Goal: Task Accomplishment & Management: Manage account settings

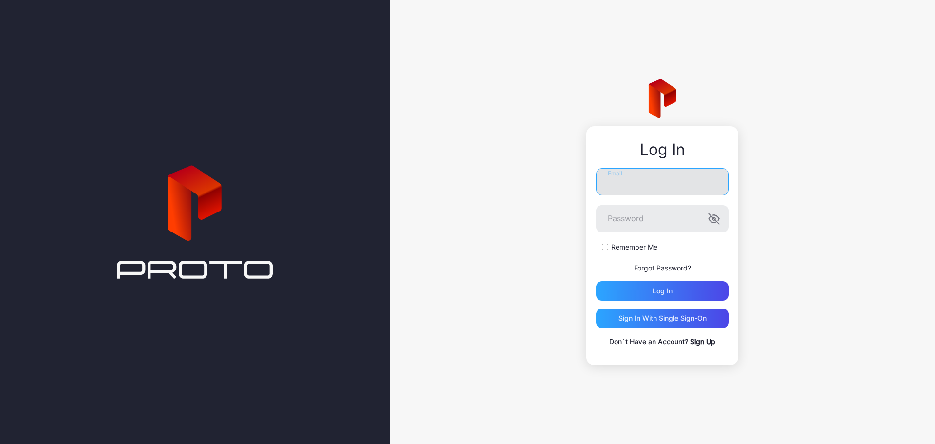
click at [634, 188] on input "Email" at bounding box center [662, 181] width 133 height 27
type input "**********"
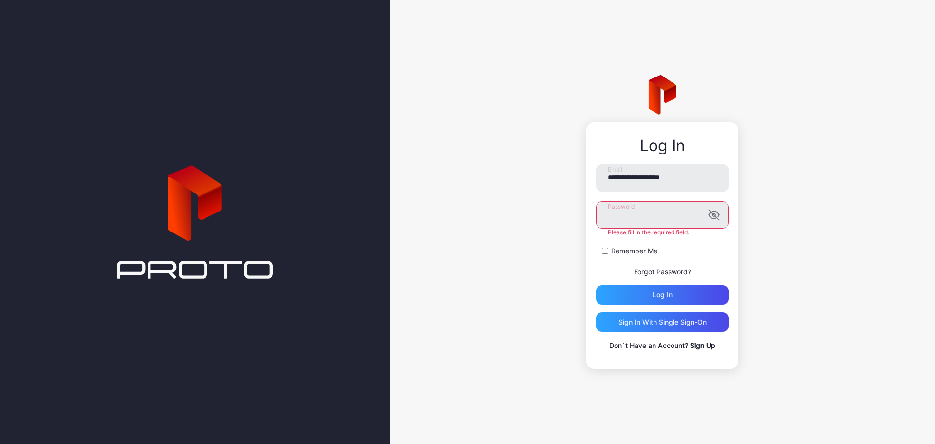
click at [596, 285] on button "Log in" at bounding box center [662, 294] width 133 height 19
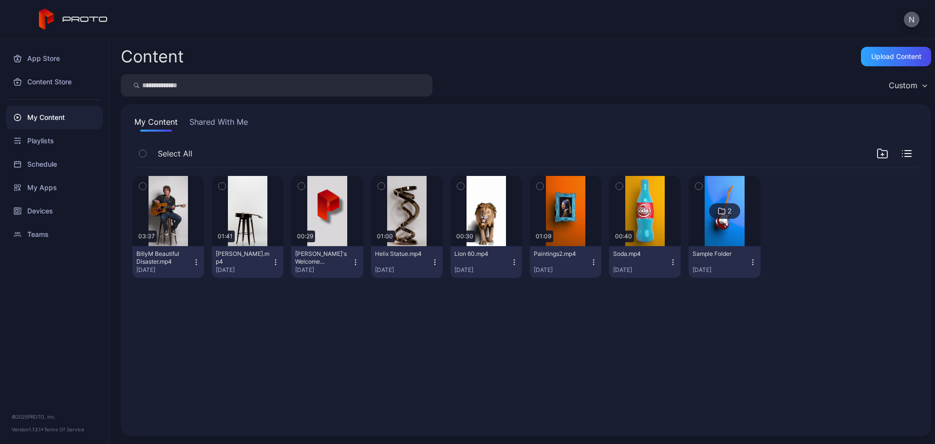
click at [914, 20] on button "N" at bounding box center [912, 20] width 16 height 16
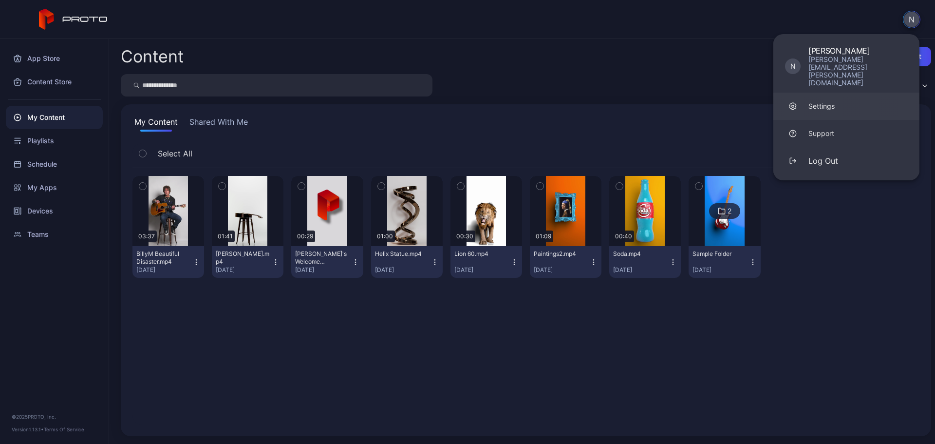
click at [830, 101] on div "Settings" at bounding box center [822, 106] width 26 height 10
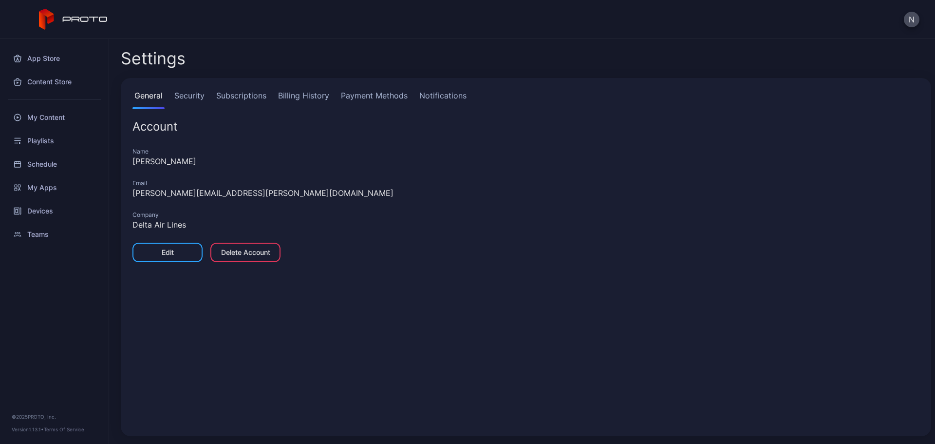
click at [321, 96] on link "Billing History" at bounding box center [303, 99] width 55 height 19
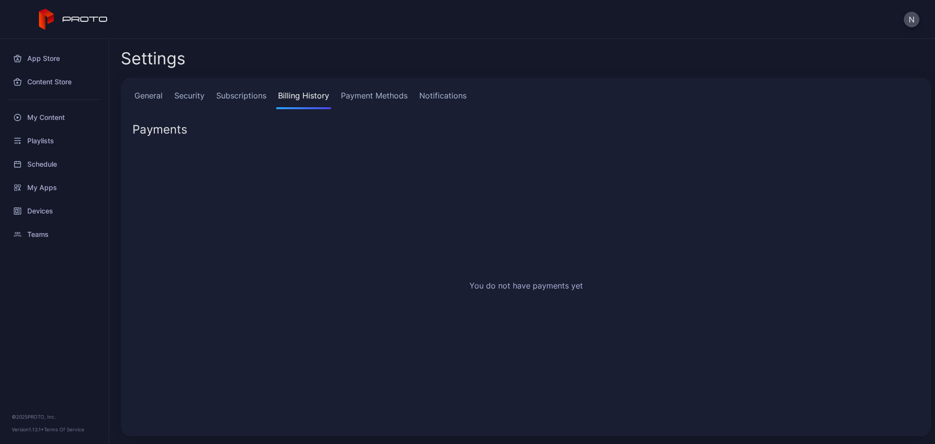
click at [403, 98] on link "Payment Methods" at bounding box center [374, 99] width 71 height 19
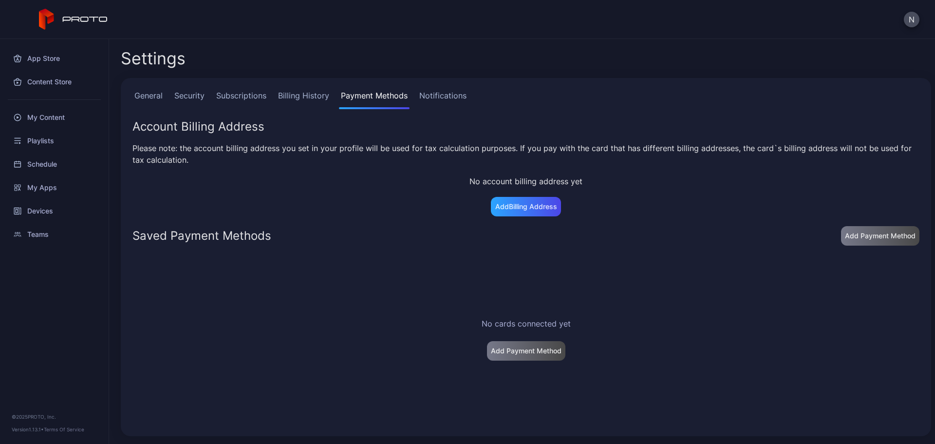
click at [230, 101] on link "Subscriptions" at bounding box center [241, 99] width 54 height 19
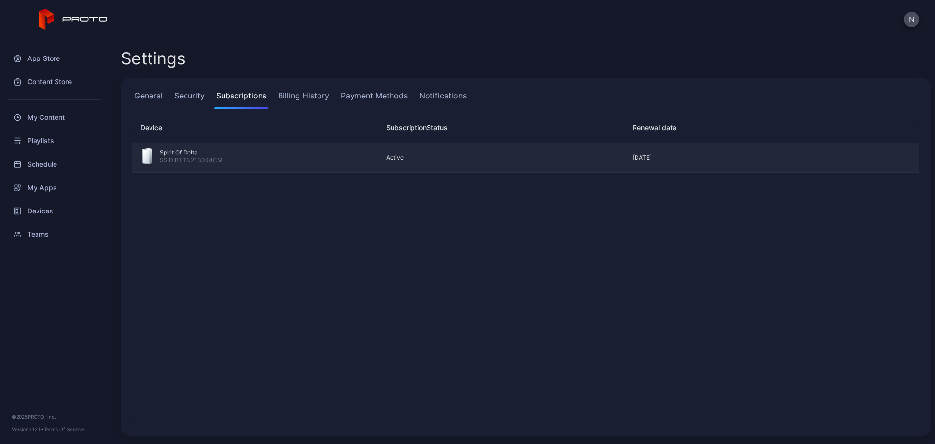
click at [183, 150] on div "Spirit Of Delta" at bounding box center [191, 153] width 63 height 8
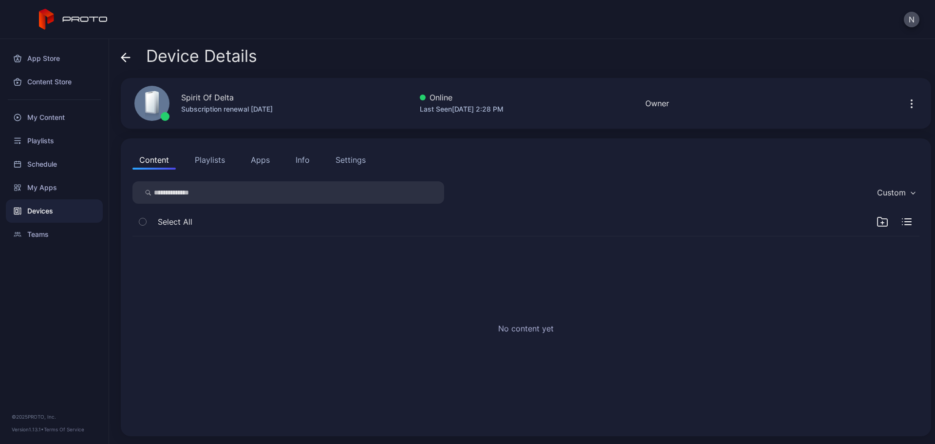
click at [302, 163] on div "Info" at bounding box center [303, 160] width 14 height 12
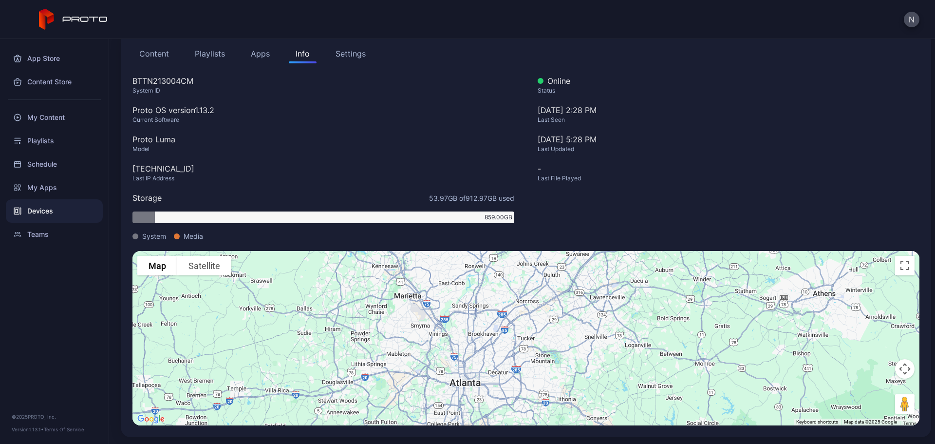
scroll to position [107, 0]
